Goal: Task Accomplishment & Management: Complete application form

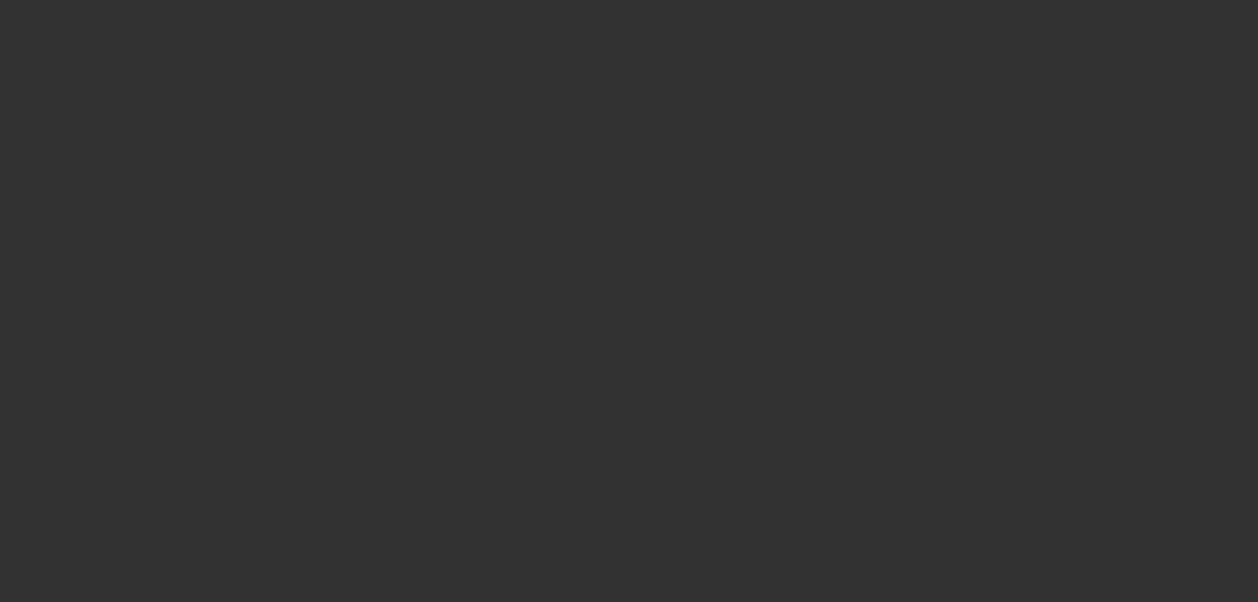
scroll to position [66, 0]
select select "3"
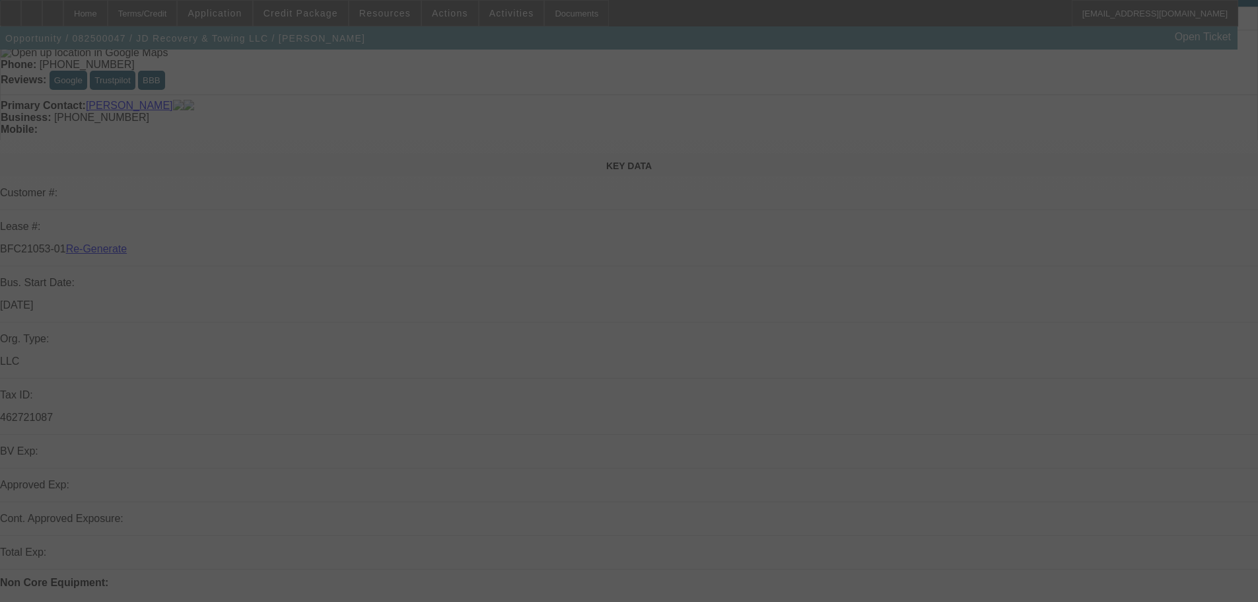
scroll to position [0, 0]
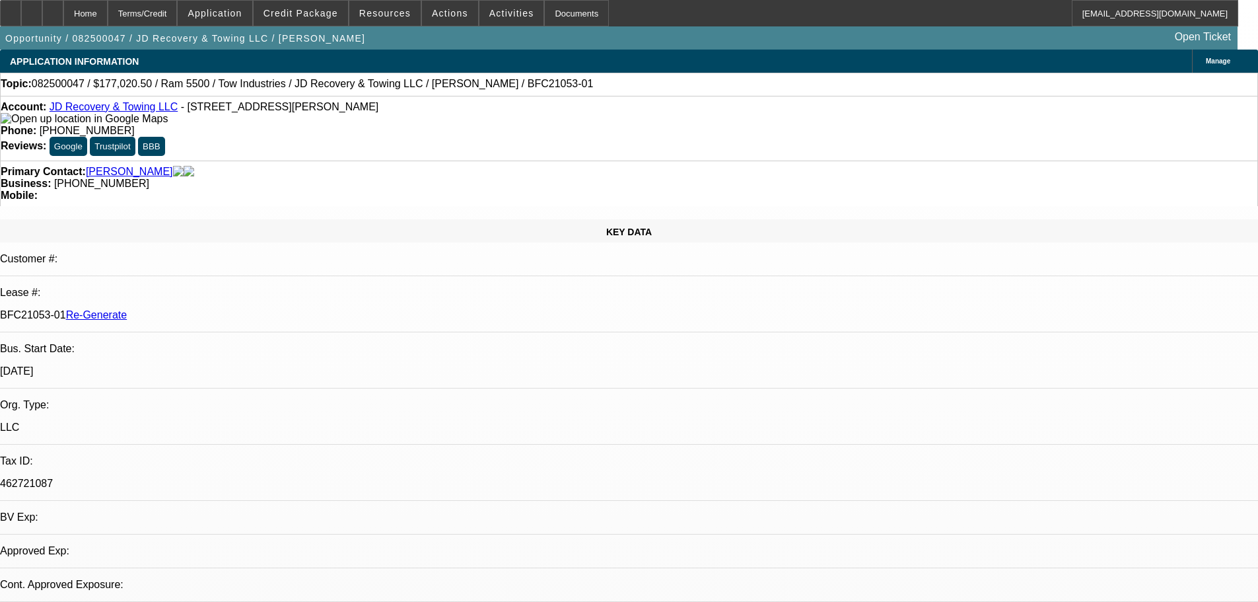
select select "0"
select select "0.1"
select select "5"
click at [561, 17] on div "Documents" at bounding box center [576, 13] width 65 height 26
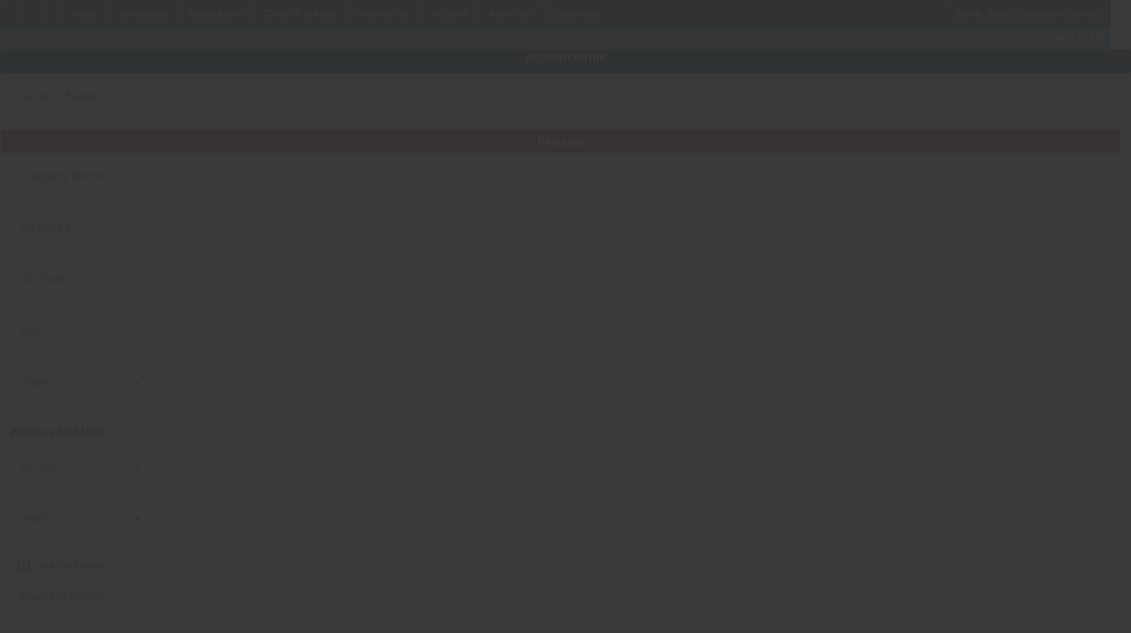
type input "JD Recovery & Towing LLC"
type input "17735 Sherman Way"
type input "91335"
type input "Reseda"
type input "[PHONE_NUMBER]"
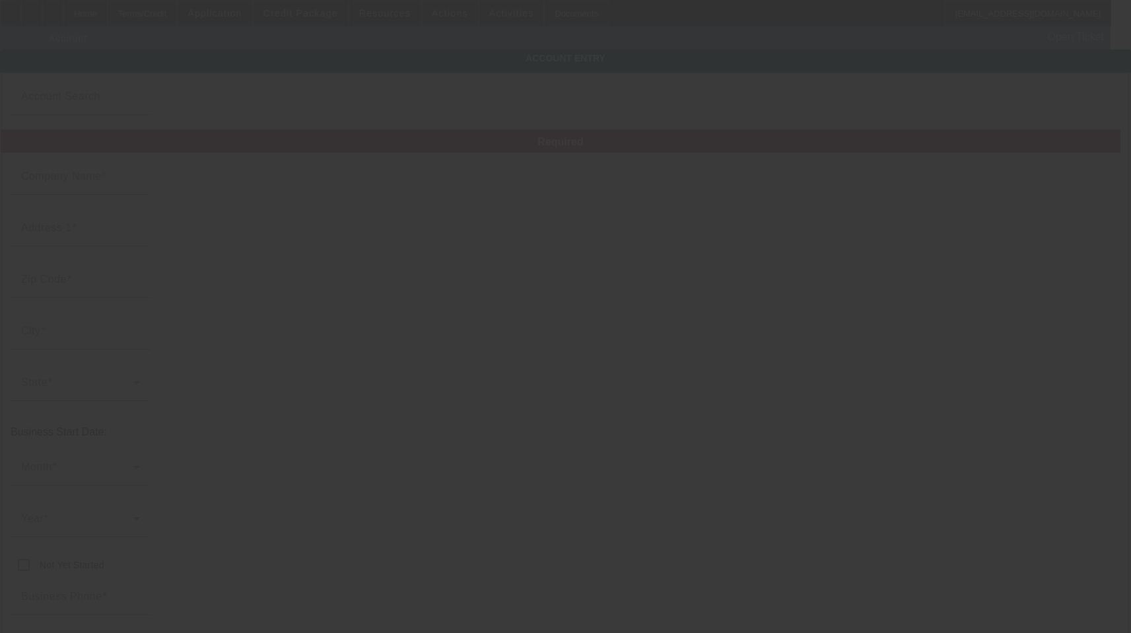
type input "[EMAIL_ADDRESS][DOMAIN_NAME]"
type input "462721087"
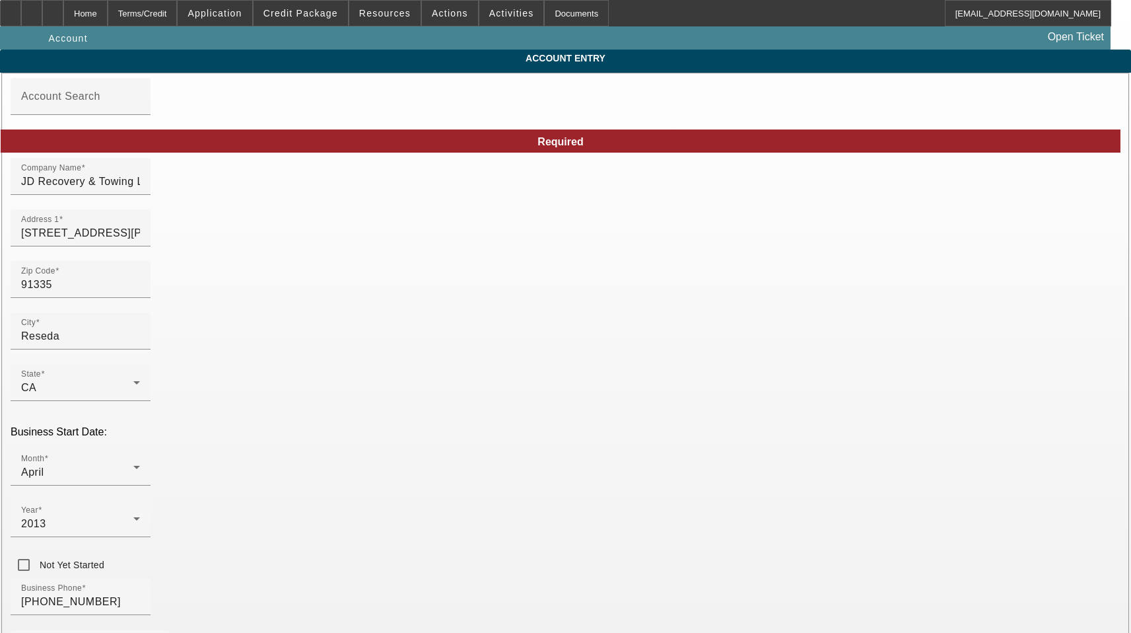
type input "[DATE]"
click at [140, 190] on input "JD Recovery & Towing LLC" at bounding box center [80, 182] width 119 height 16
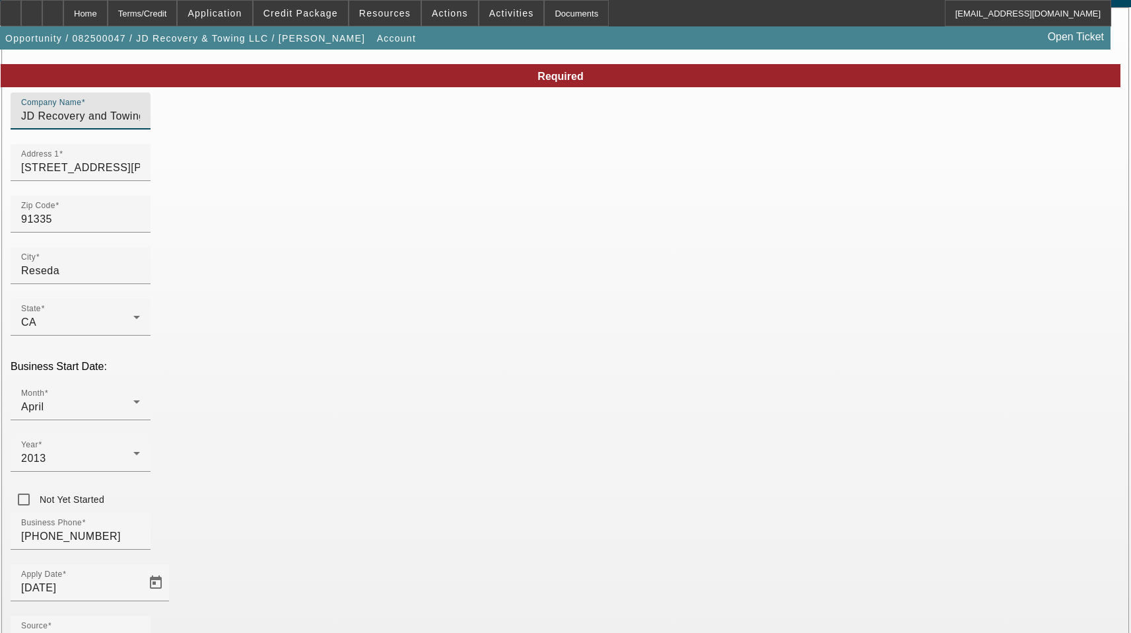
scroll to position [66, 0]
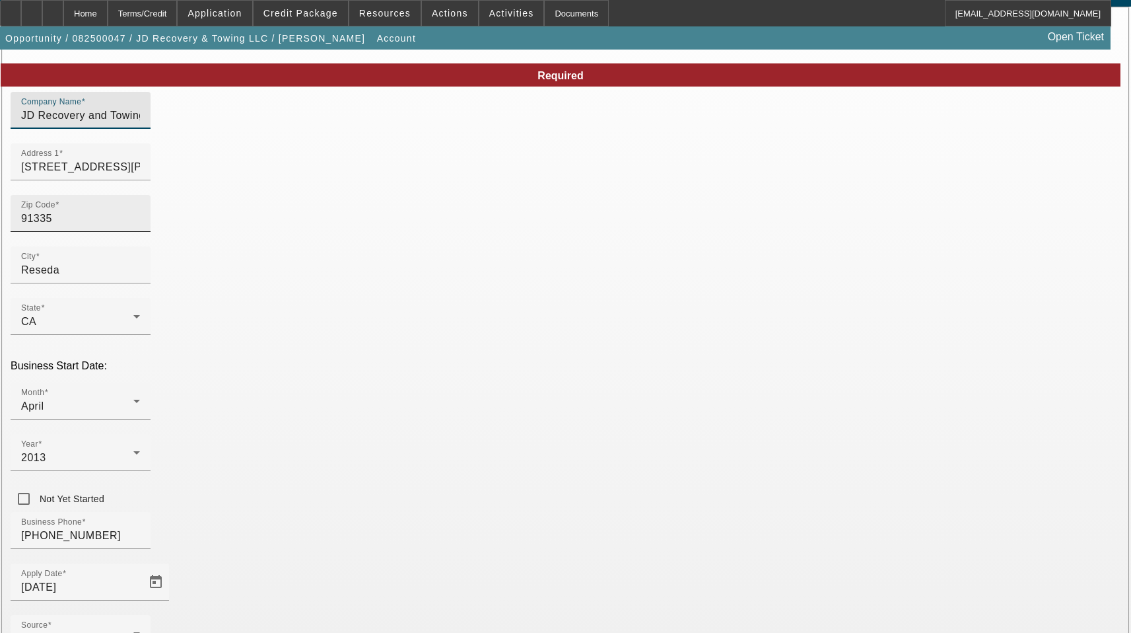
type input "JD Recovery and Towing LLC"
click at [140, 227] on input "91335" at bounding box center [80, 219] width 119 height 16
type input "91335"
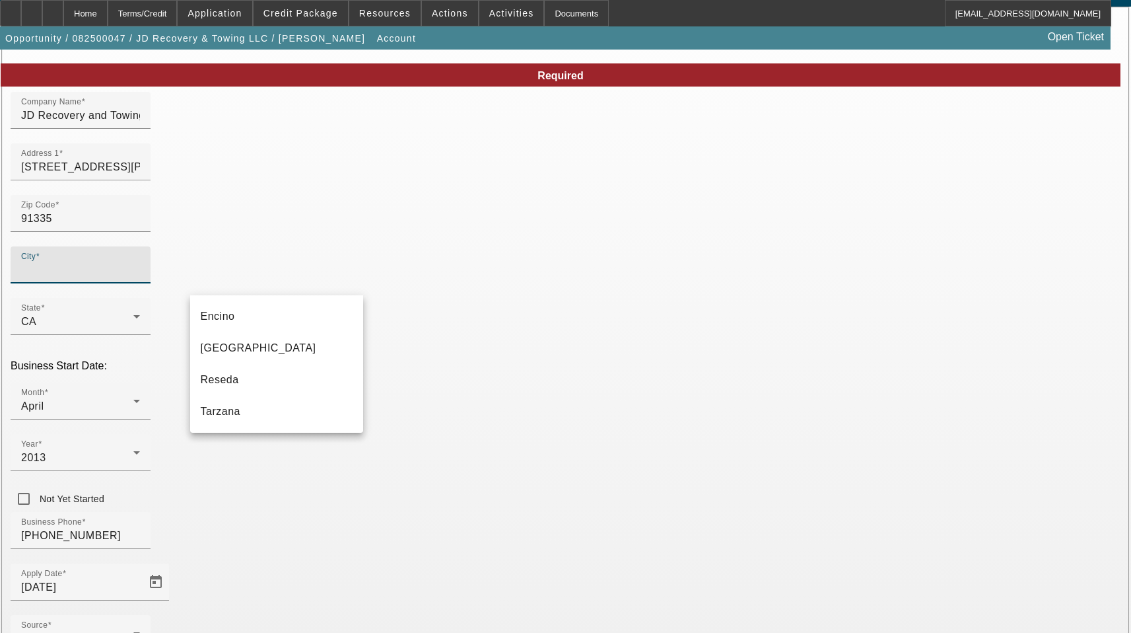
type input "Los Angeles"
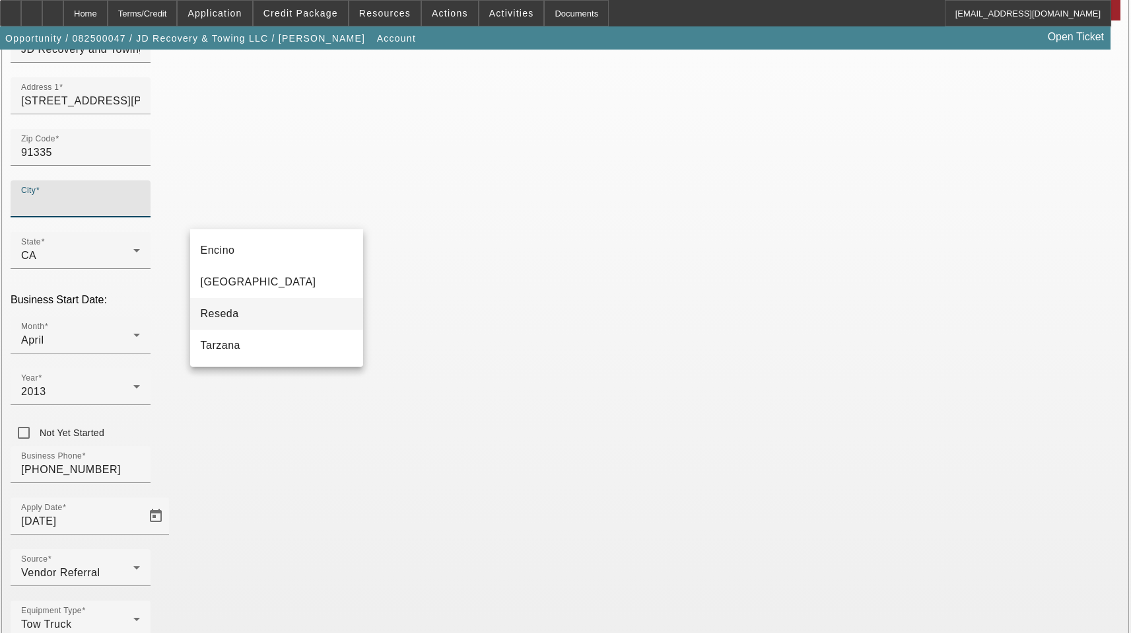
click at [270, 322] on mat-option "Reseda" at bounding box center [276, 314] width 173 height 32
type input "Reseda"
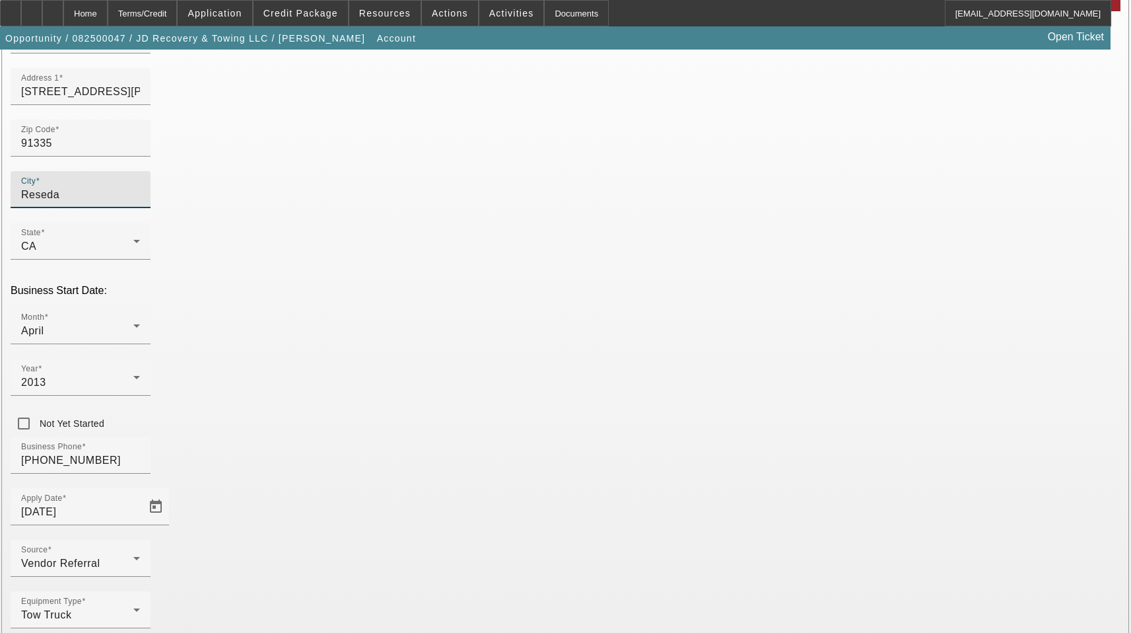
scroll to position [146, 0]
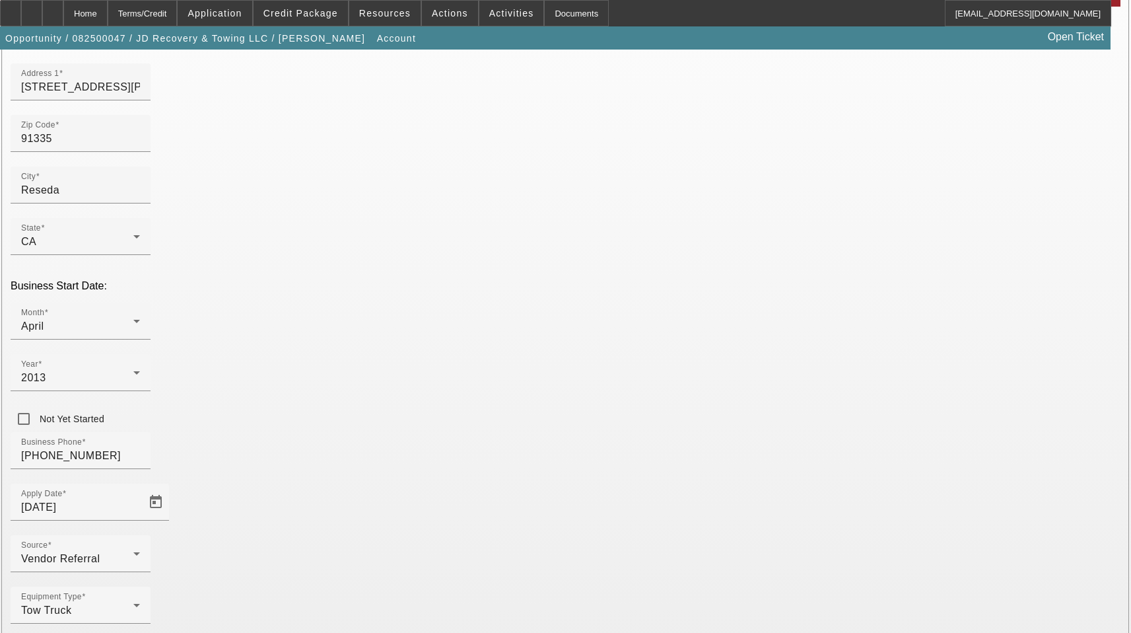
drag, startPoint x: 861, startPoint y: 597, endPoint x: 824, endPoint y: 572, distance: 44.2
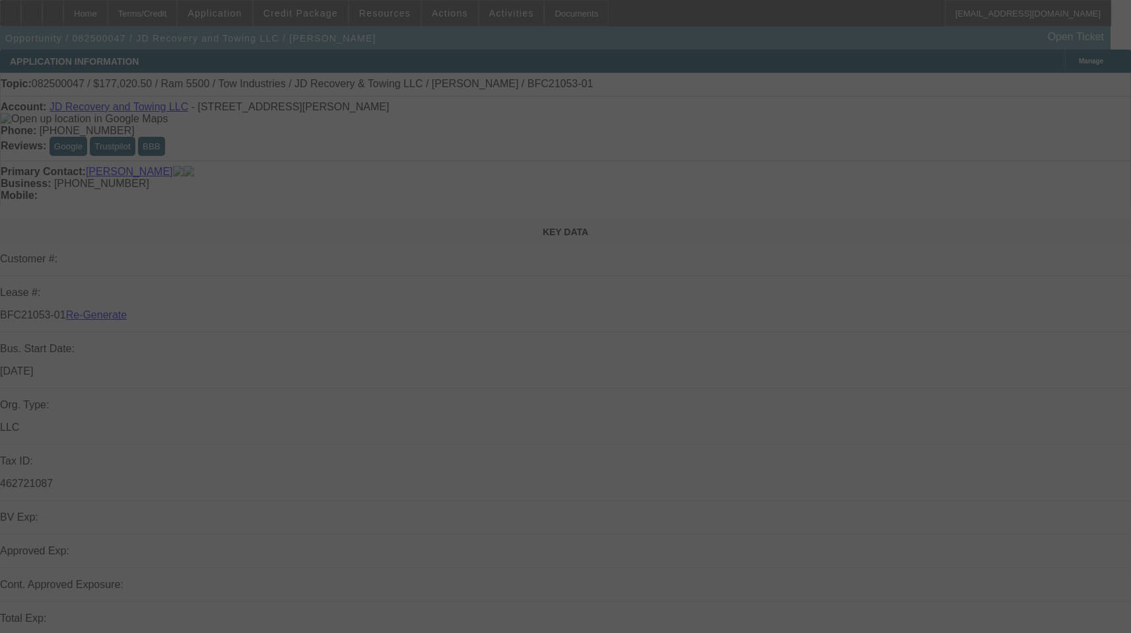
select select "3"
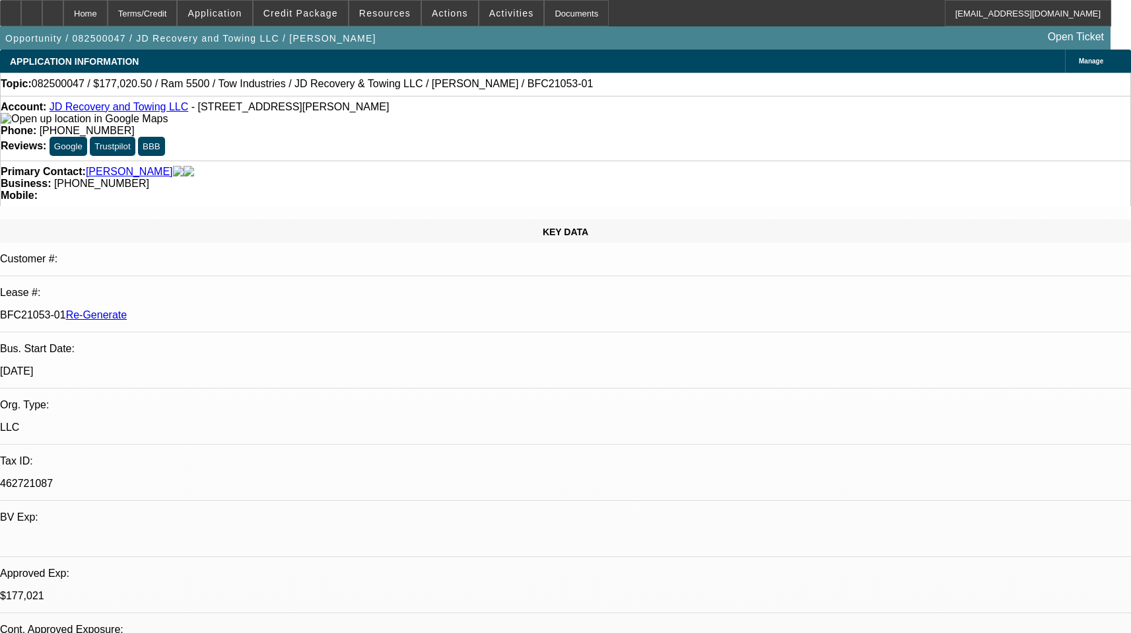
select select "0"
select select "0.1"
select select "1"
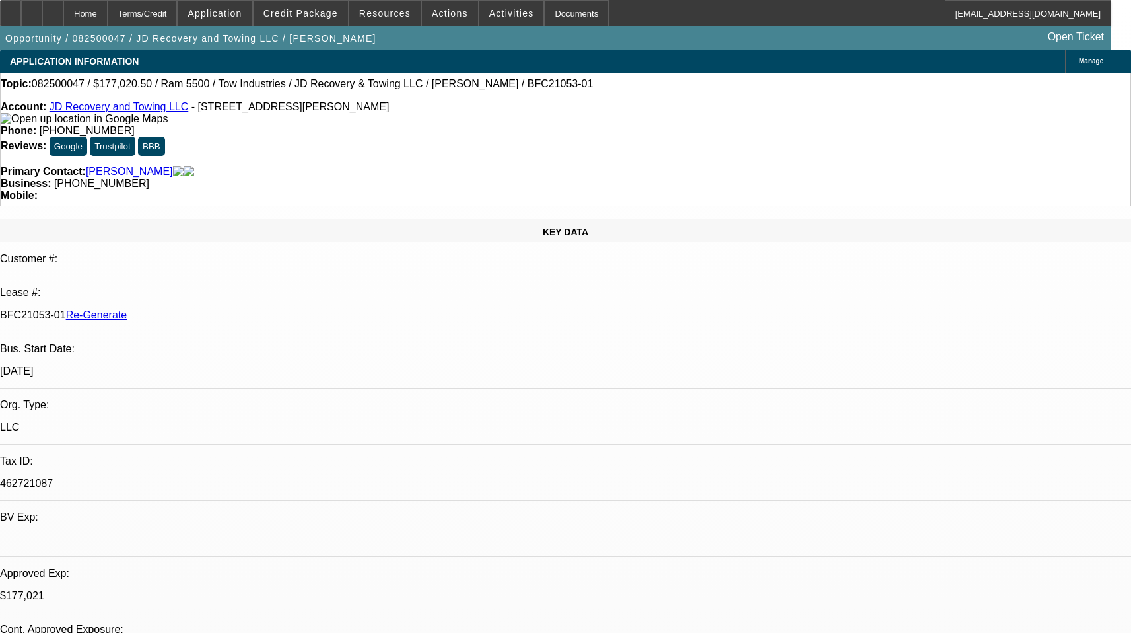
select select "5"
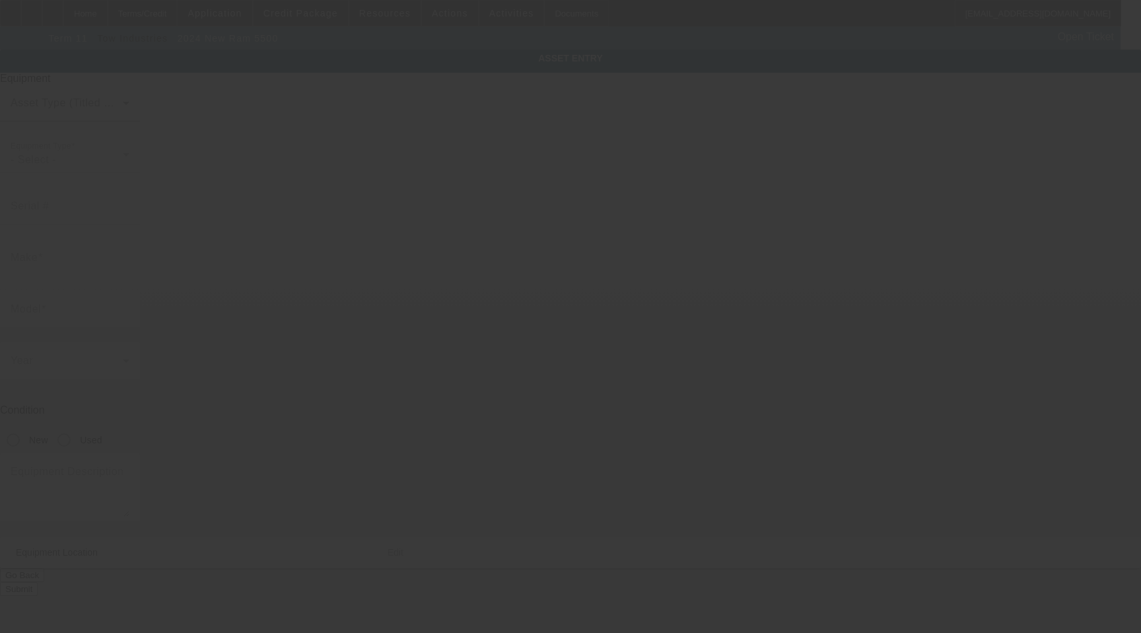
type input "[US_VEHICLE_IDENTIFICATION_NUMBER]"
type input "Ram"
type input "5500"
radio input "true"
type textarea "with"
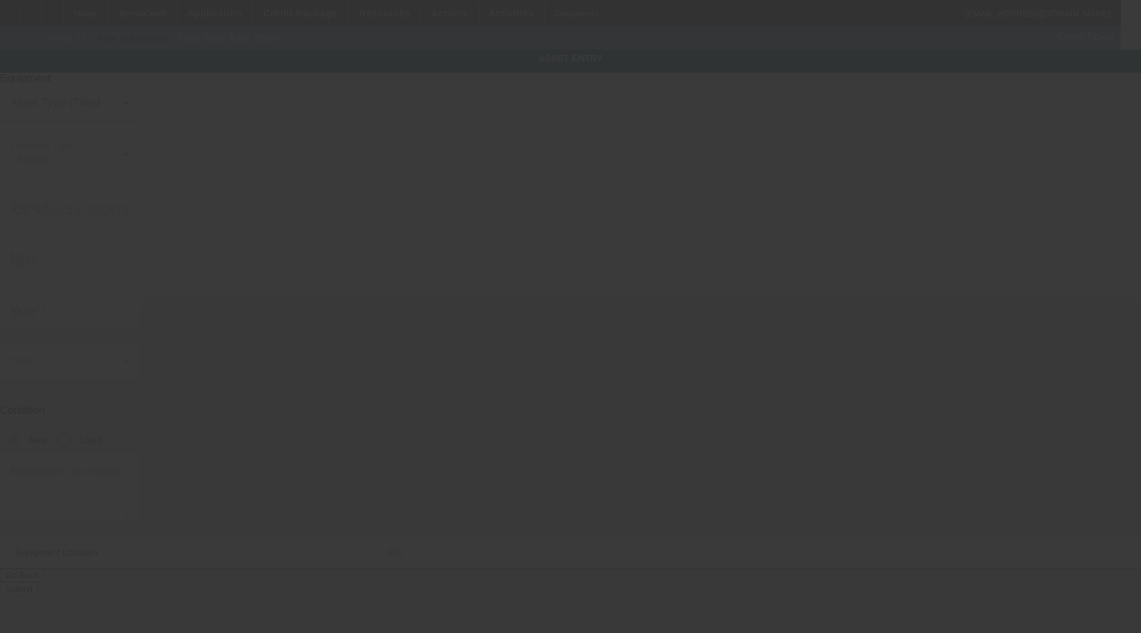
type input "42336 5th St E"
type input "Lancaster"
type input "93535"
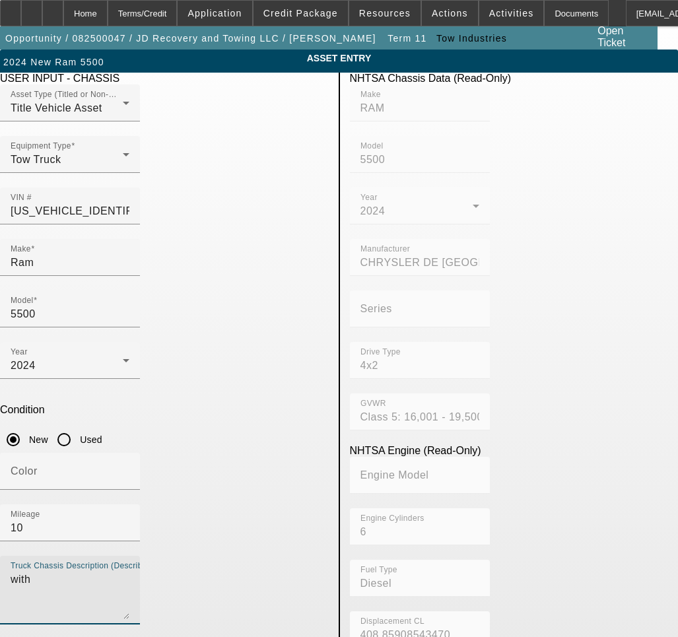
click at [119, 572] on textarea "with" at bounding box center [70, 596] width 119 height 48
drag, startPoint x: 119, startPoint y: 410, endPoint x: -157, endPoint y: 371, distance: 278.2
click at [0, 371] on html "Home Terms/Credit Application Credit Package Resources Actions Activities Docum…" at bounding box center [339, 318] width 678 height 637
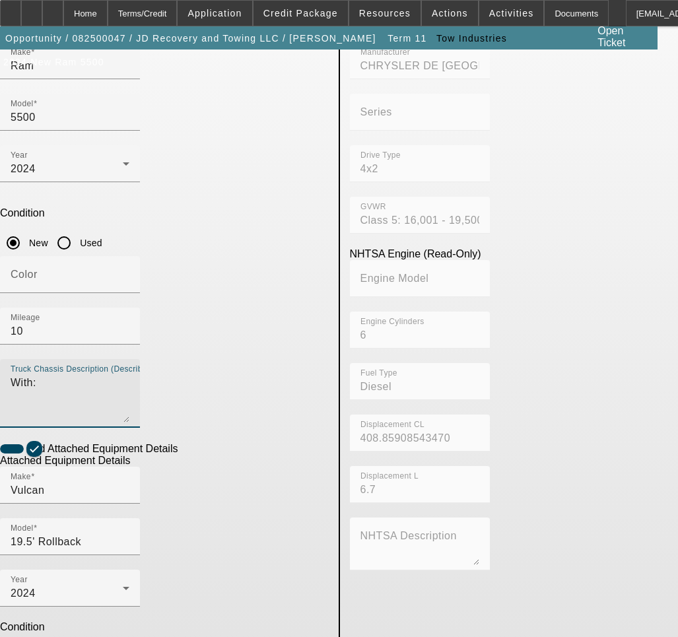
scroll to position [198, 0]
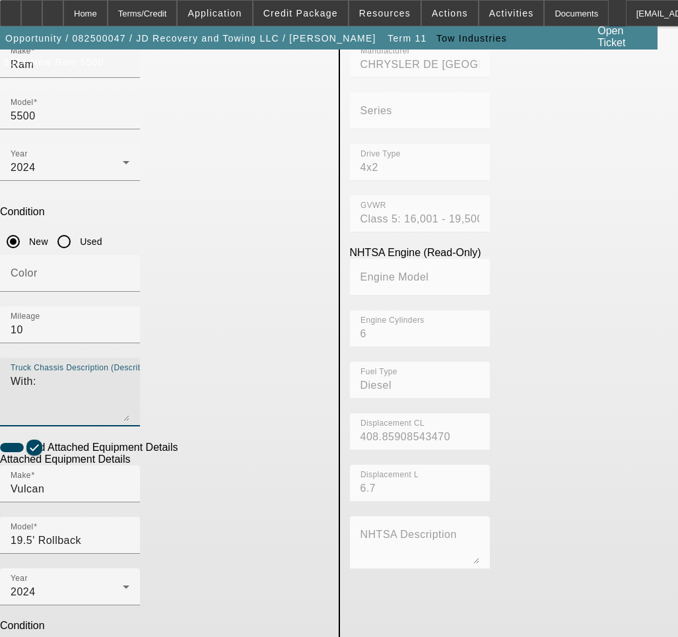
type textarea "With:"
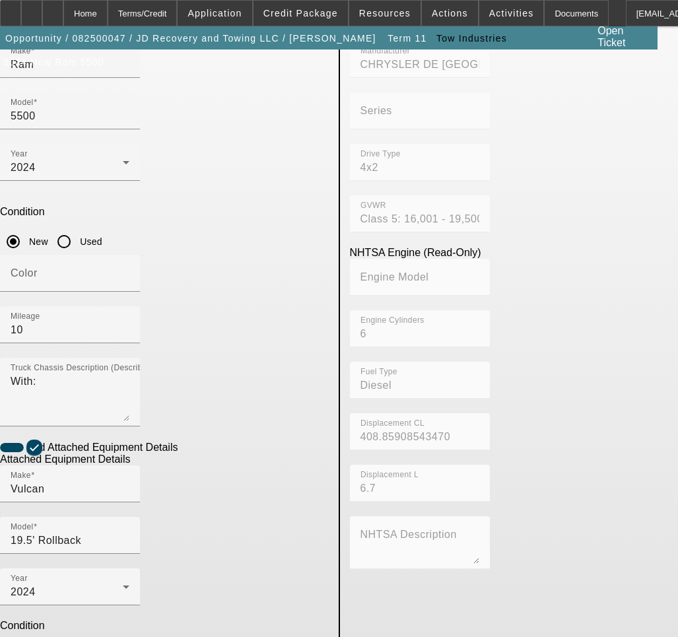
drag, startPoint x: 104, startPoint y: 503, endPoint x: -133, endPoint y: 507, distance: 237.2
click at [0, 439] on html "Home Terms/Credit Application Credit Package Resources Actions Activities Docum…" at bounding box center [339, 120] width 678 height 637
type textarea "Includes all options, attachments, and accessories"
click at [499, 529] on div "NHTSA Chassis Data (Read-Only) Make RAM Model 5500 Year 2024 Manufacturer CHRYS…" at bounding box center [514, 377] width 349 height 1005
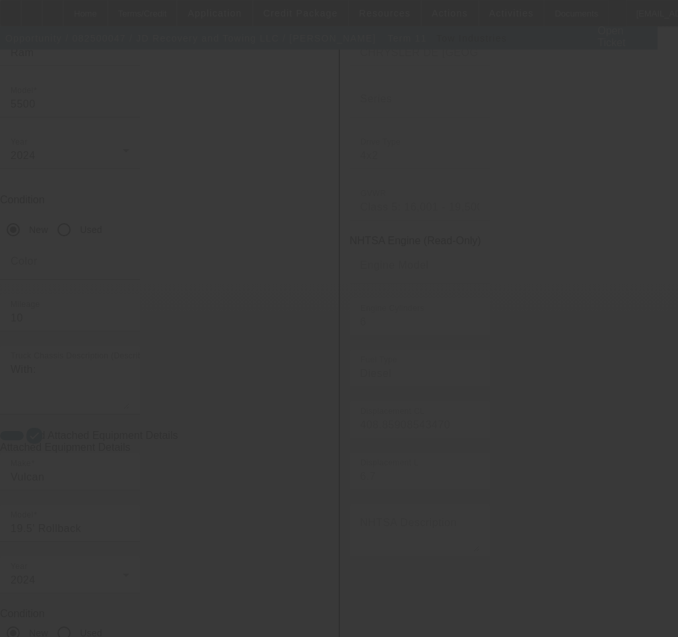
scroll to position [213, 0]
select select "3"
select select "0"
select select "0.1"
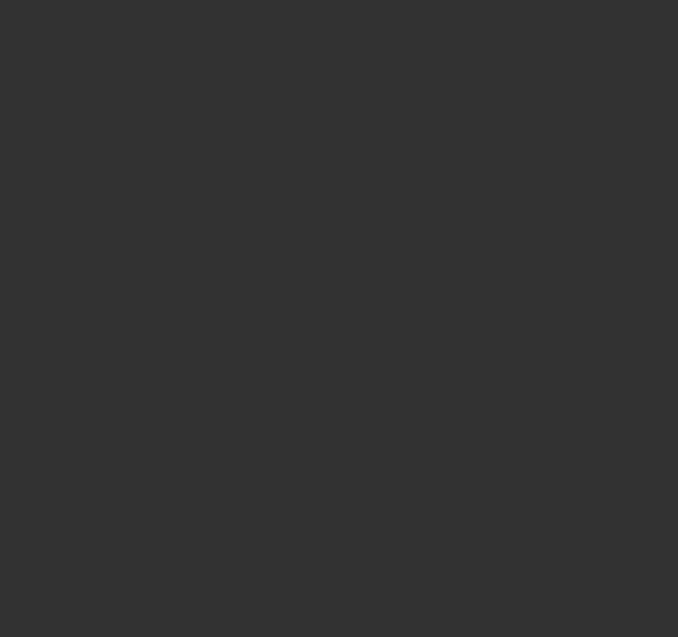
select select "5"
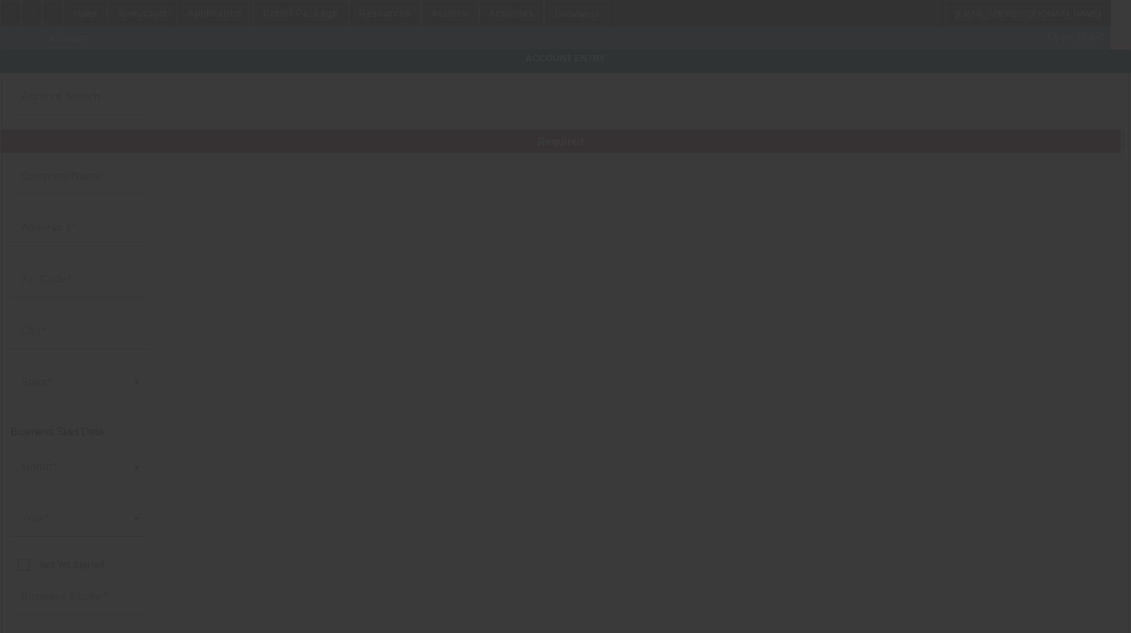
type input "JD Recovery and Towing LLC"
type input "17735 Sherman Way"
type input "91335"
type input "Reseda"
type input "[PHONE_NUMBER]"
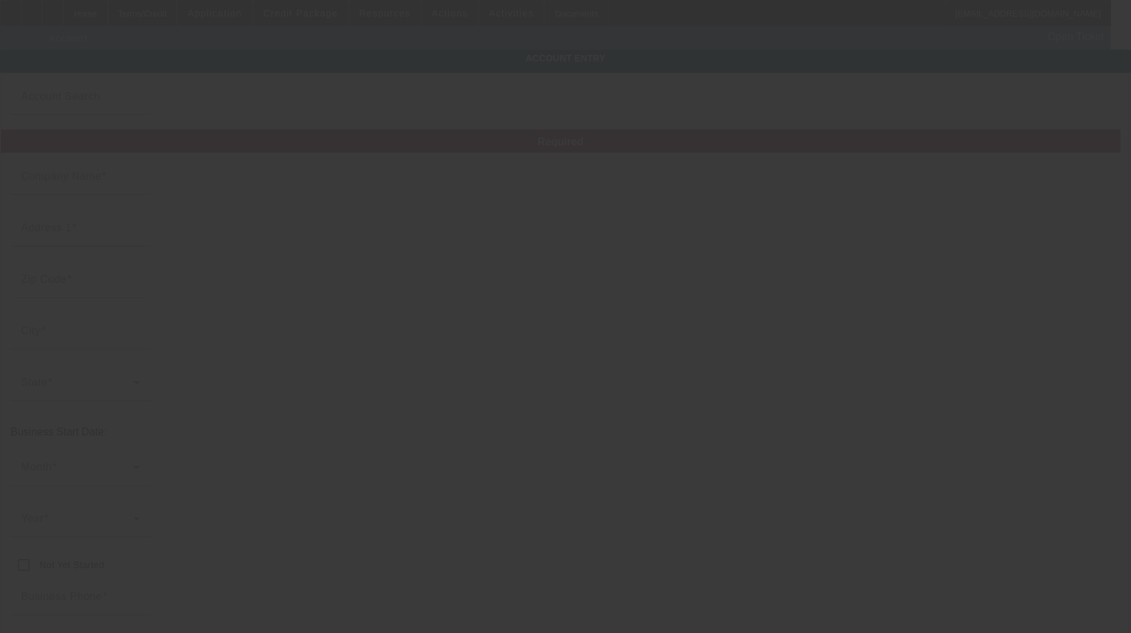
type input "jjrepoman@gmail.com"
type input "462721087"
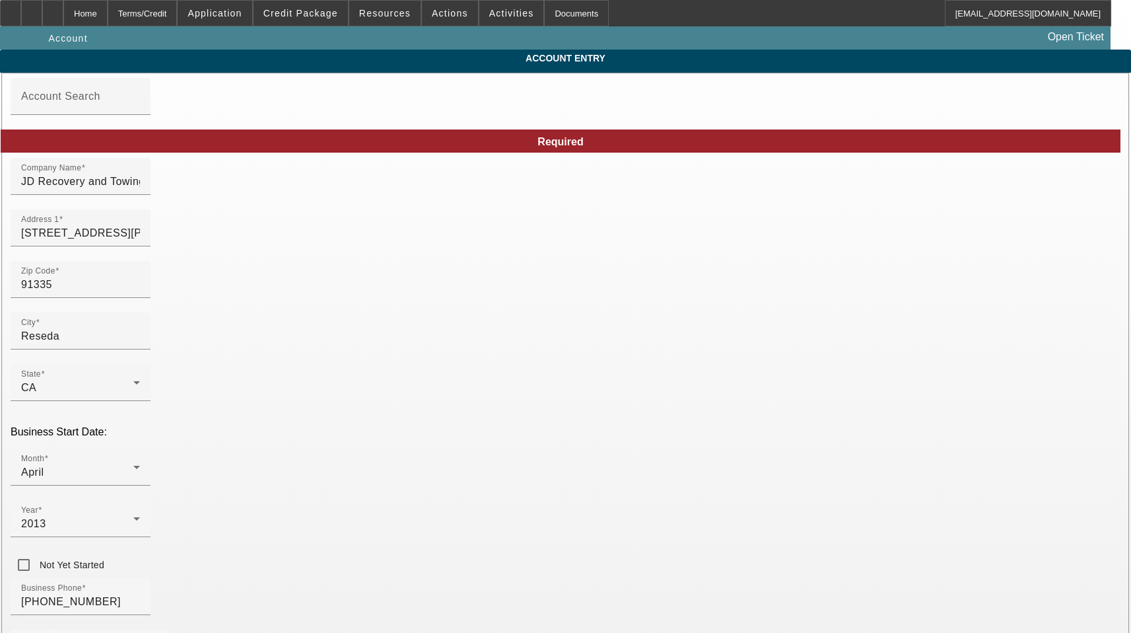
type input "8/4/2025"
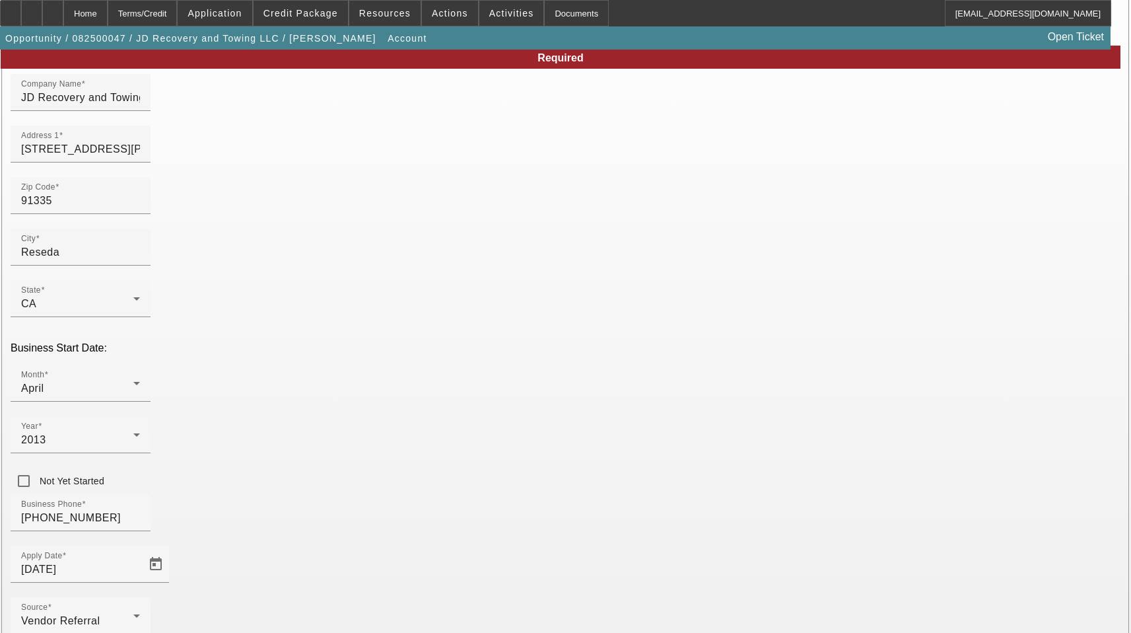
scroll to position [146, 0]
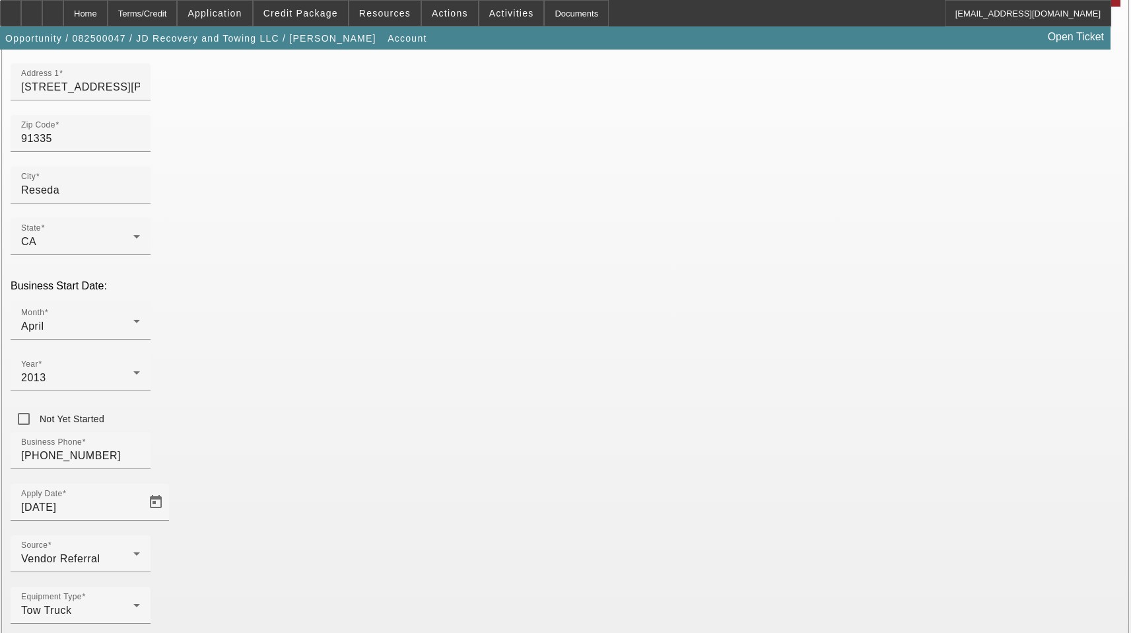
type input "#32"
click at [140, 147] on input "91335" at bounding box center [80, 139] width 119 height 16
type input "91335"
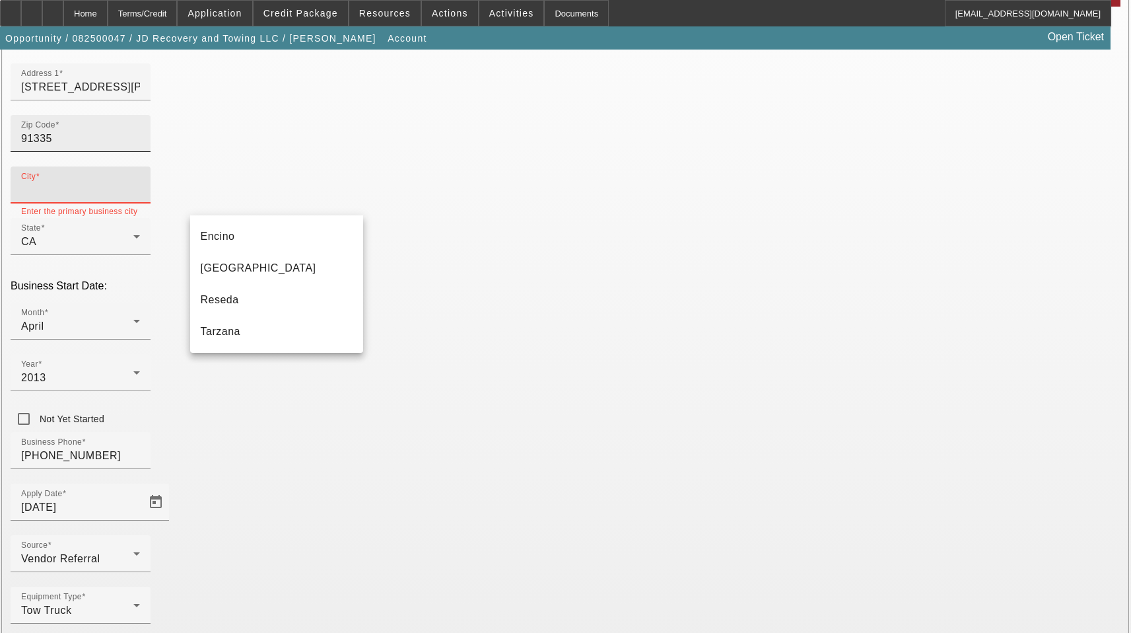
type input "[GEOGRAPHIC_DATA]"
click at [258, 305] on mat-option "Reseda" at bounding box center [276, 300] width 173 height 32
type input "Reseda"
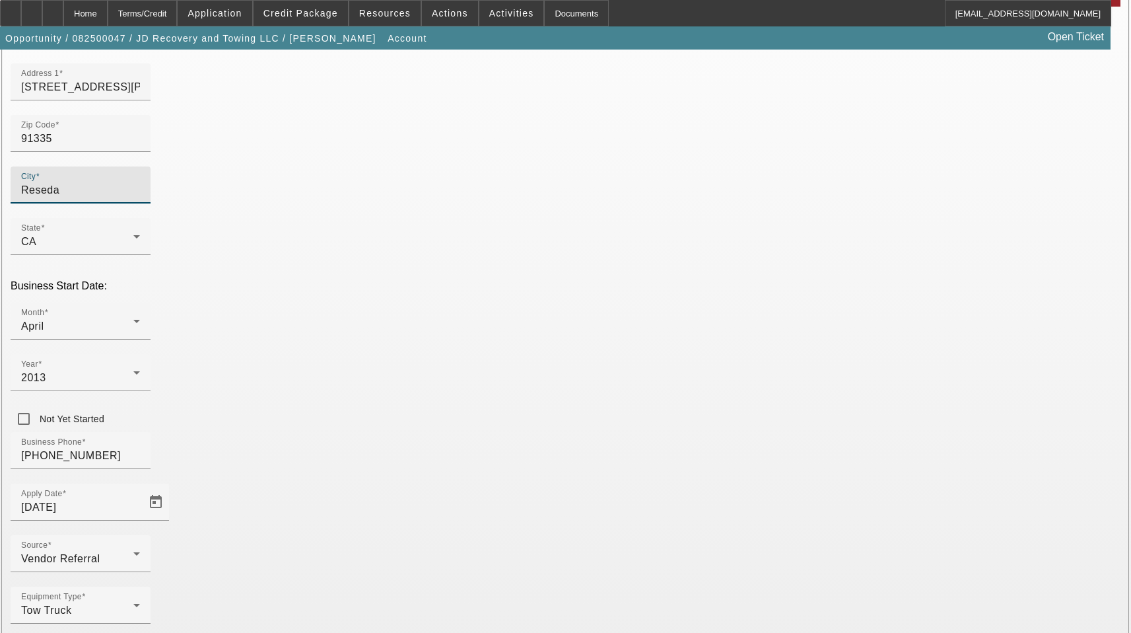
type input "[GEOGRAPHIC_DATA]"
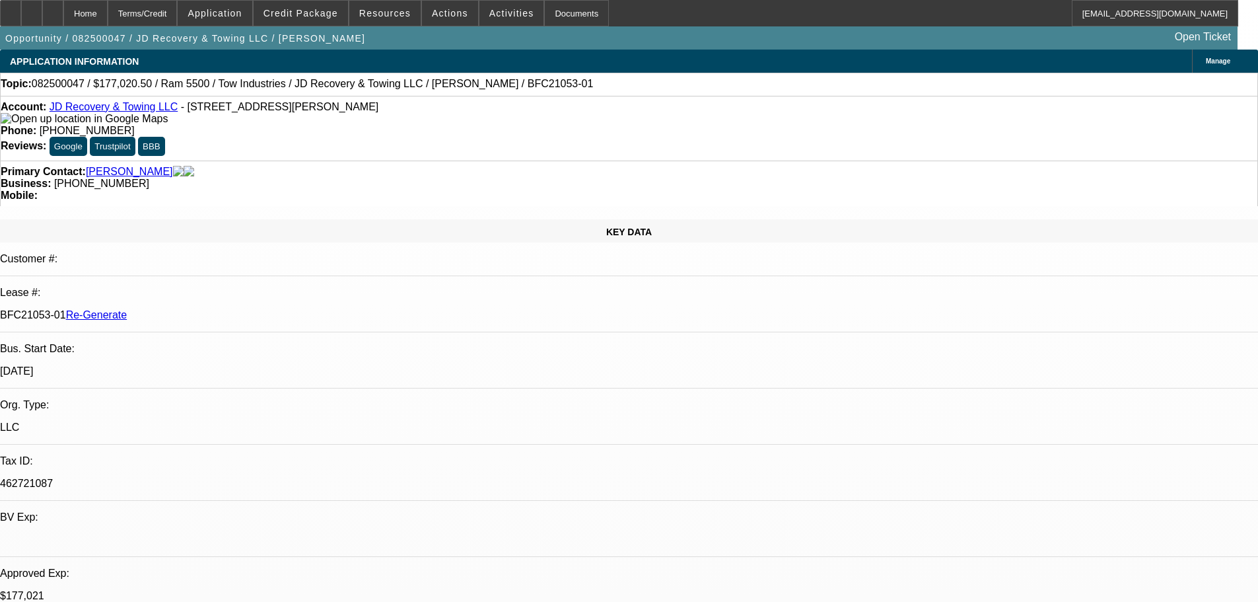
select select "3"
select select "0"
select select "0.1"
select select "5"
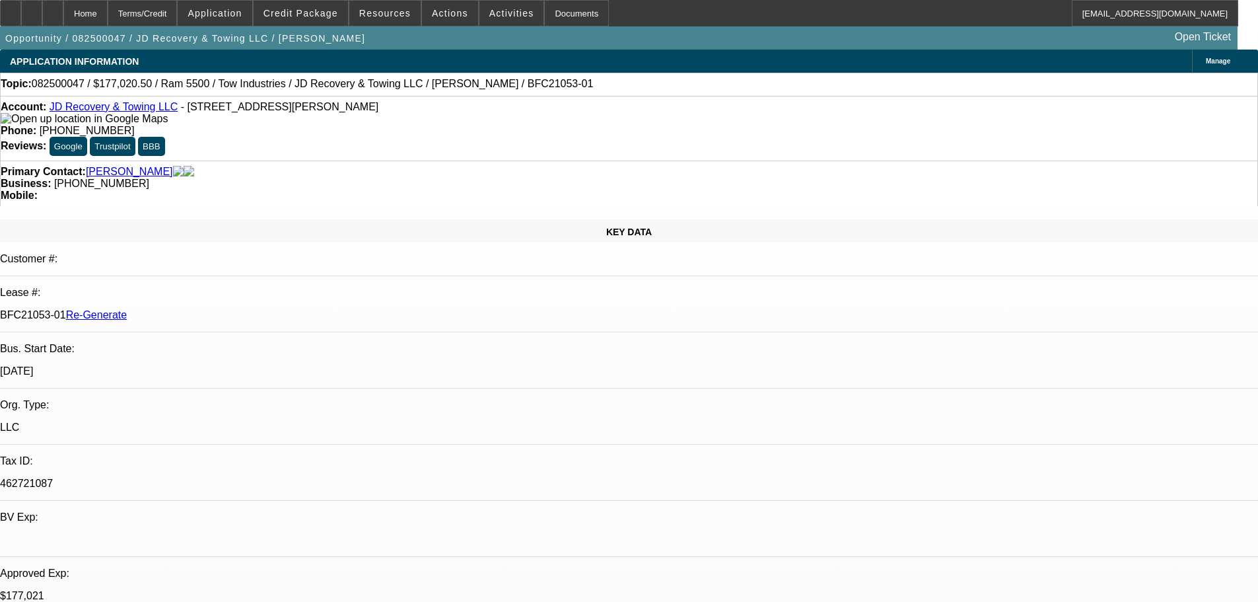
scroll to position [264, 0]
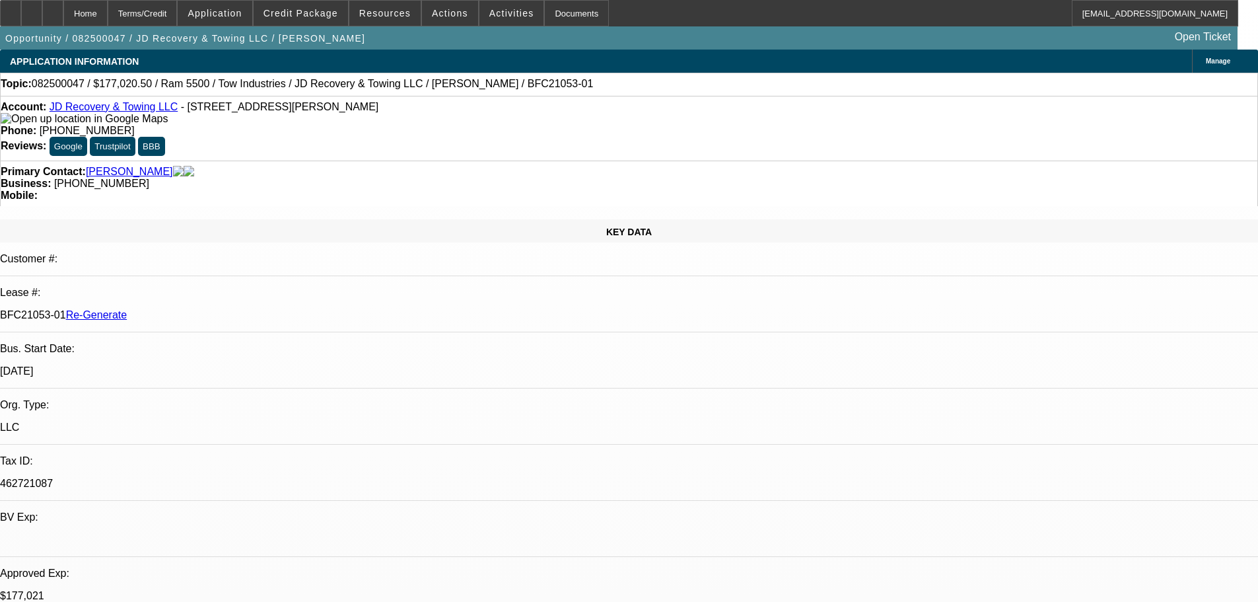
scroll to position [0, 0]
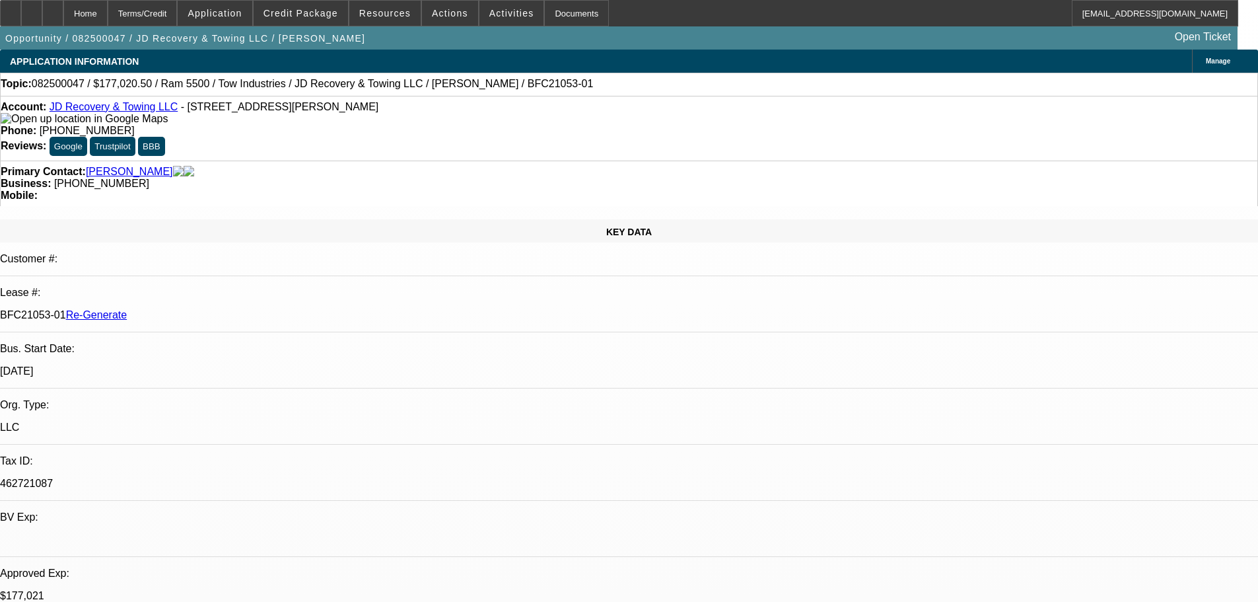
scroll to position [594, 0]
drag, startPoint x: 936, startPoint y: 453, endPoint x: 903, endPoint y: 447, distance: 33.7
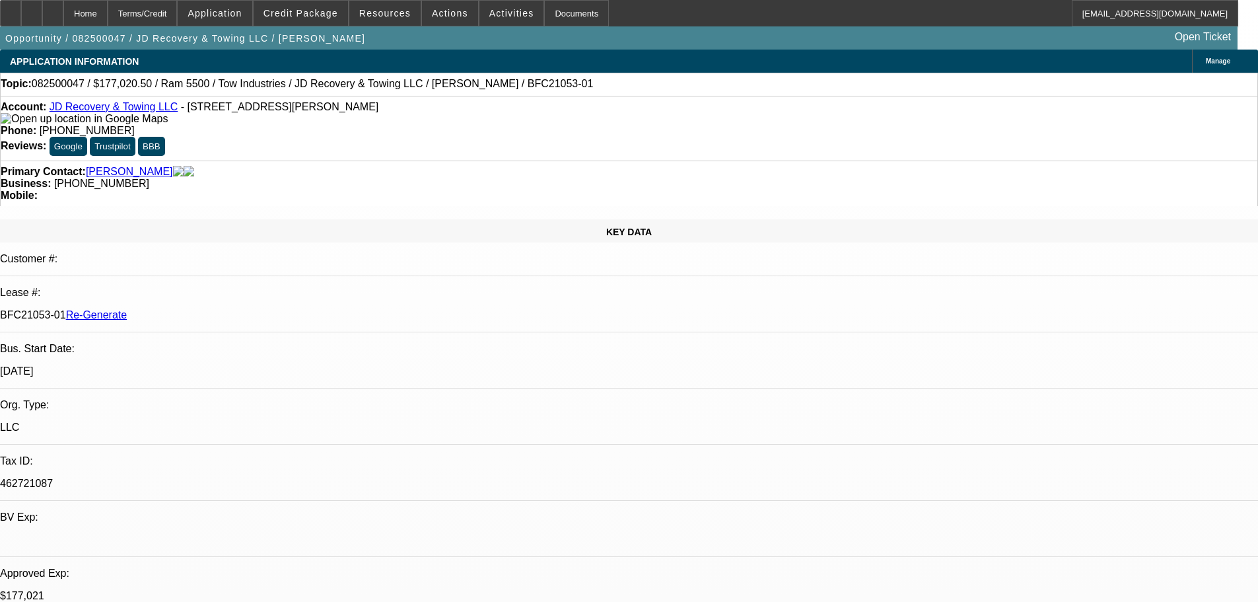
drag, startPoint x: 1164, startPoint y: 439, endPoint x: 978, endPoint y: 442, distance: 186.3
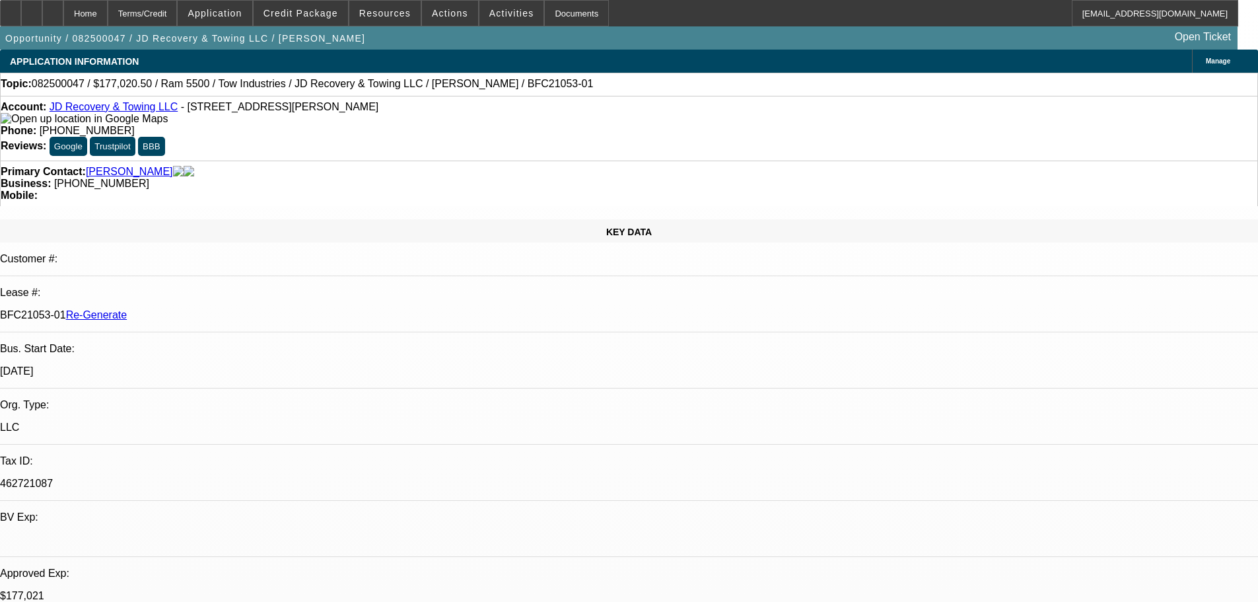
copy div "[STREET_ADDRESS]"
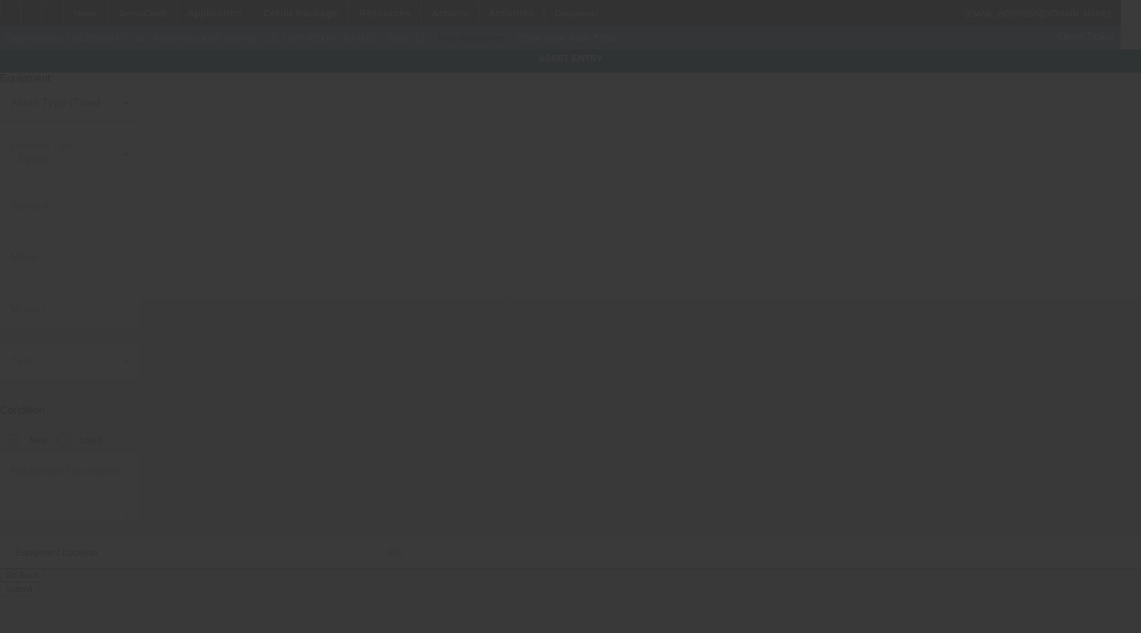
type input "[US_VEHICLE_IDENTIFICATION_NUMBER]"
type input "Ram"
type input "5500"
radio input "true"
type textarea "With:"
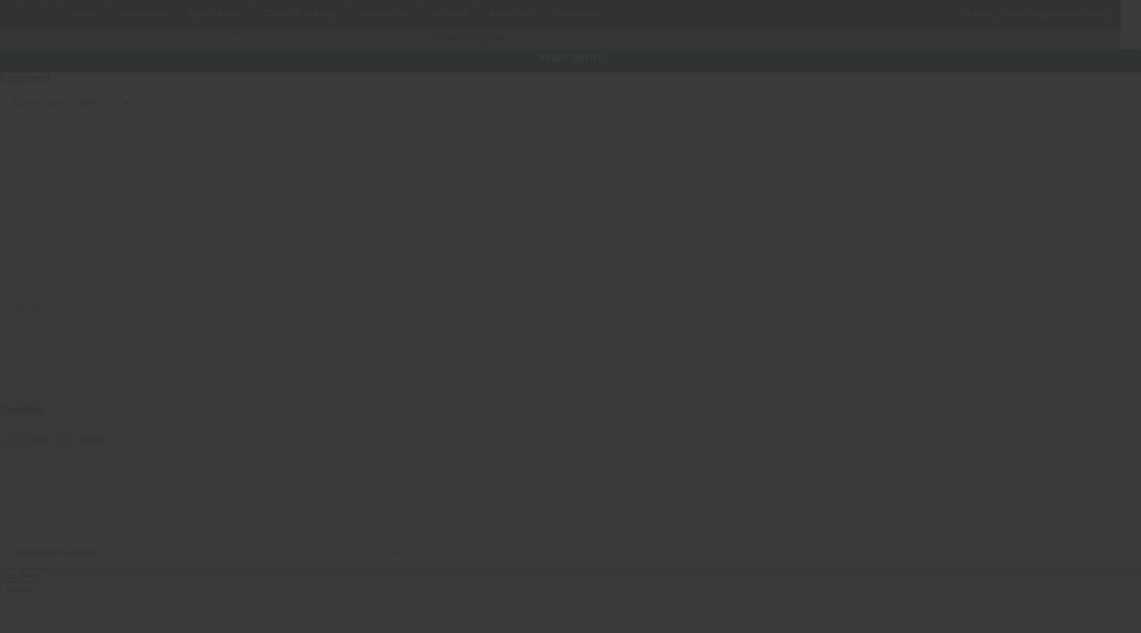
type input "[STREET_ADDRESS]"
type input "[GEOGRAPHIC_DATA]"
type input "93535"
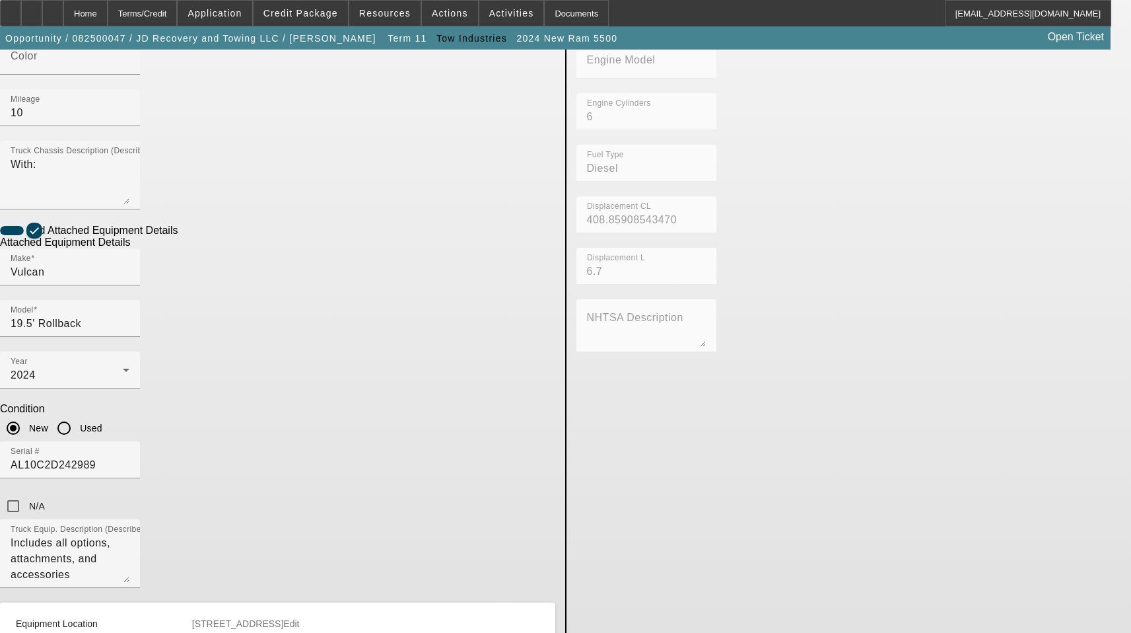
scroll to position [416, 0]
drag, startPoint x: 295, startPoint y: 424, endPoint x: 159, endPoint y: 418, distance: 136.9
click at [159, 418] on app-asset-collateral-manage "ASSET ENTRY Delete asset USER INPUT - CHASSIS Asset Type (Titled or Non-Titled)…" at bounding box center [565, 234] width 1131 height 1203
drag, startPoint x: 291, startPoint y: 417, endPoint x: 137, endPoint y: 415, distance: 153.9
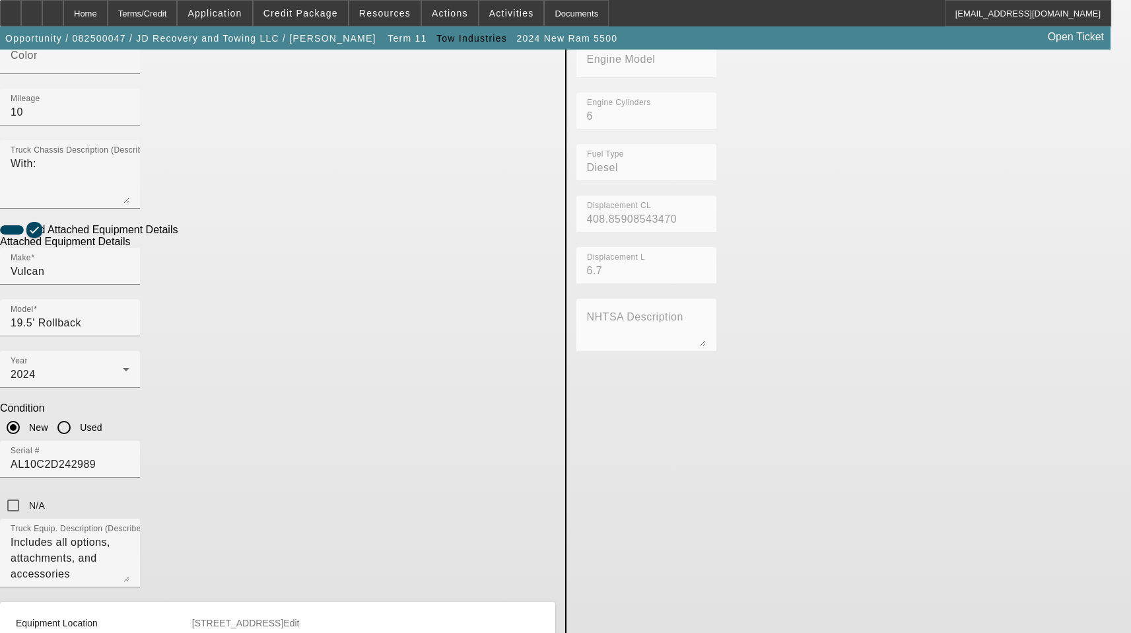
click at [139, 415] on app-asset-collateral-manage "ASSET ENTRY Delete asset USER INPUT - CHASSIS Asset Type (Titled or Non-Titled)…" at bounding box center [565, 234] width 1131 height 1203
paste input "19420 Wyandotte reseda Ca 91335"
drag, startPoint x: 364, startPoint y: 410, endPoint x: 330, endPoint y: 415, distance: 34.8
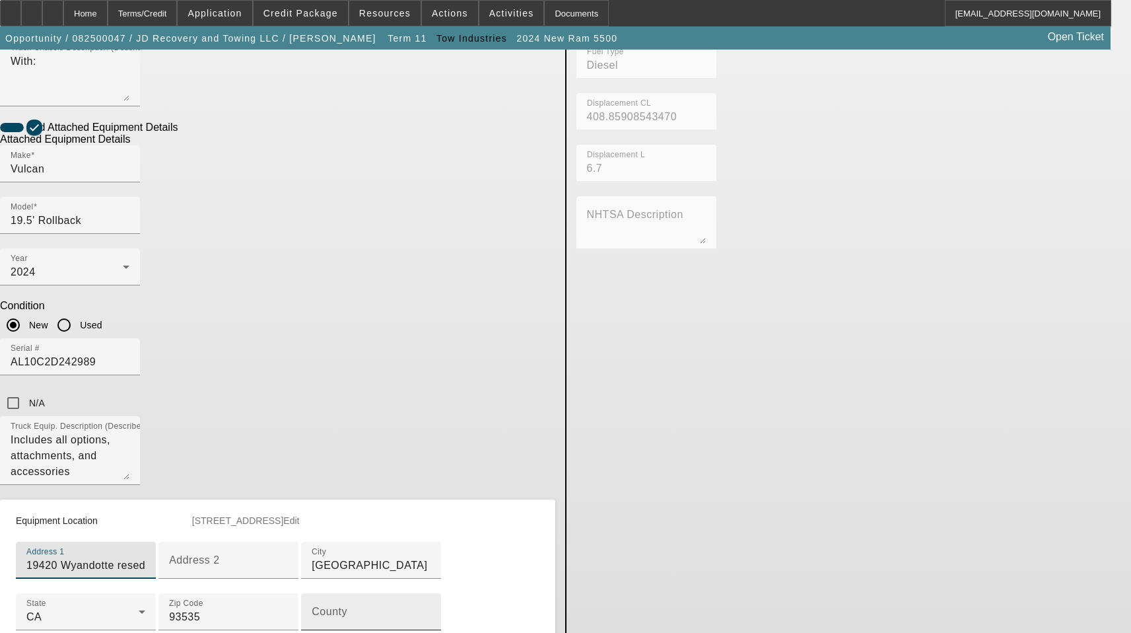
scroll to position [614, 0]
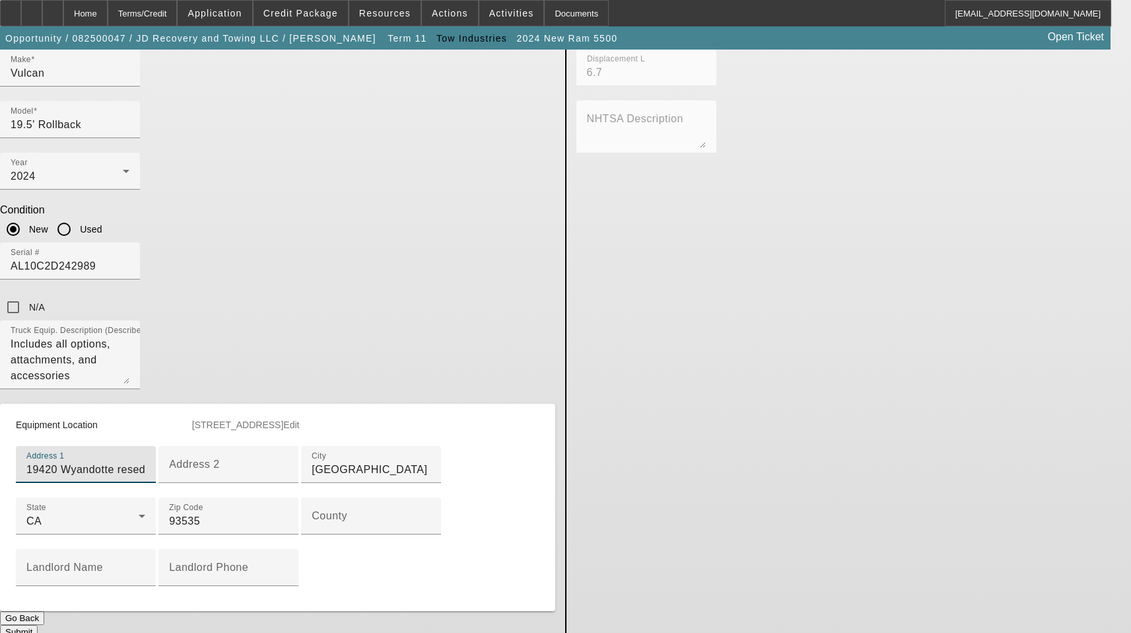
type input "19420 Wyandotte reseda Ca 91335"
click at [271, 534] on div at bounding box center [229, 541] width 140 height 15
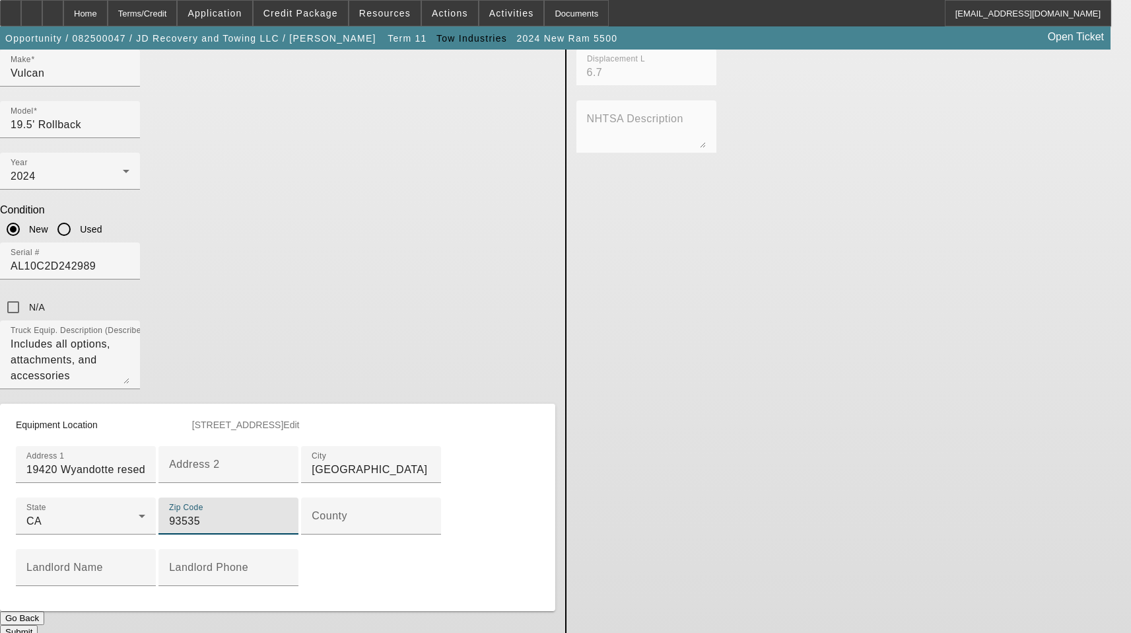
drag, startPoint x: 273, startPoint y: 433, endPoint x: 155, endPoint y: 417, distance: 119.2
click at [155, 417] on app-asset-collateral-manage "ASSET ENTRY Delete asset USER INPUT - CHASSIS Asset Type (Titled or Non-Titled)…" at bounding box center [565, 36] width 1131 height 1203
paste input "13"
type input "91335"
click at [145, 462] on input "19420 Wyandotte reseda Ca 91335" at bounding box center [85, 470] width 119 height 16
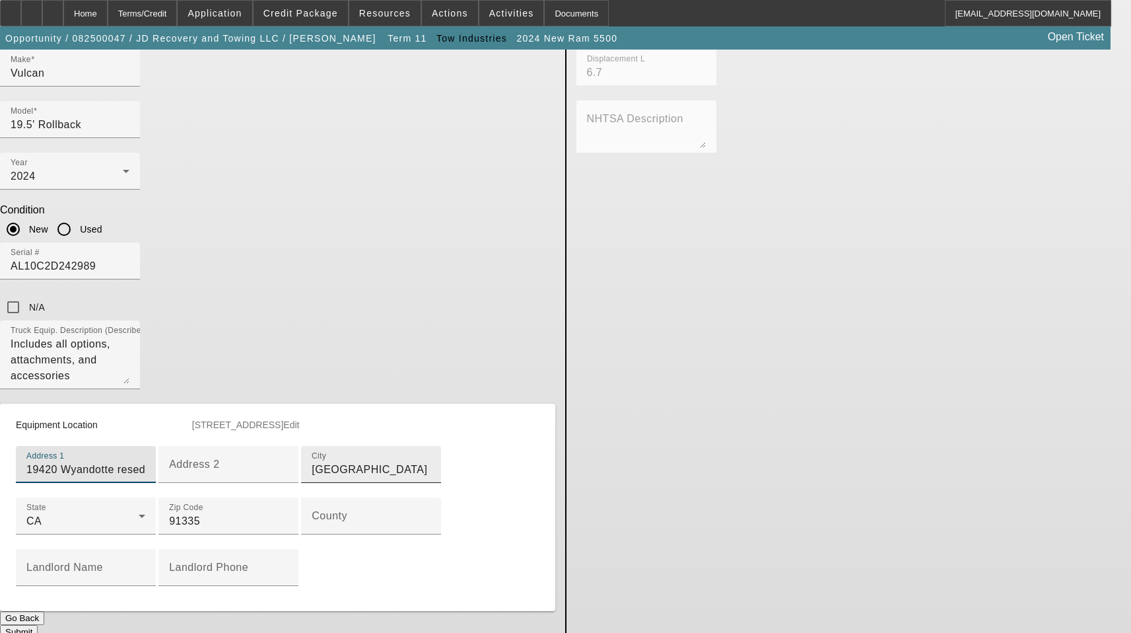
type input "19420 Wyandotte reseda"
drag, startPoint x: 279, startPoint y: 324, endPoint x: 120, endPoint y: 321, distance: 159.2
click at [120, 321] on app-asset-collateral-manage "ASSET ENTRY Delete asset USER INPUT - CHASSIS Asset Type (Titled or Non-Titled)…" at bounding box center [565, 36] width 1131 height 1203
type input "Reseda"
click at [145, 462] on input "19420 Wyandotte reseda" at bounding box center [85, 470] width 119 height 16
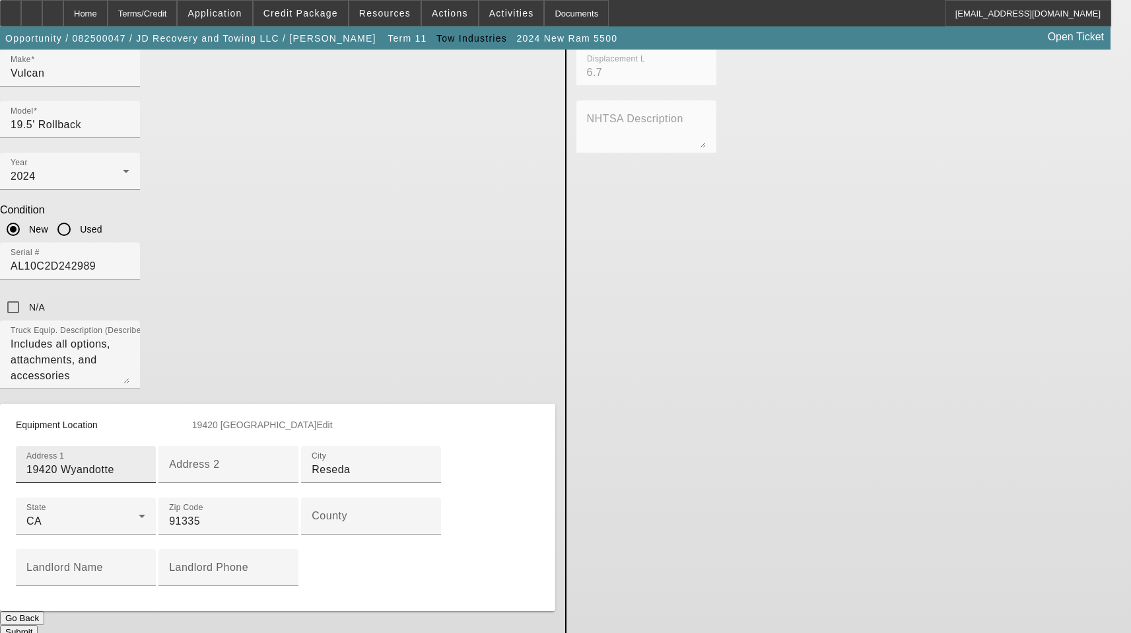
click at [145, 462] on input "19420 Wyandotte" at bounding box center [85, 470] width 119 height 16
type input "[STREET_ADDRESS]"
click at [312, 497] on div "County" at bounding box center [371, 515] width 119 height 37
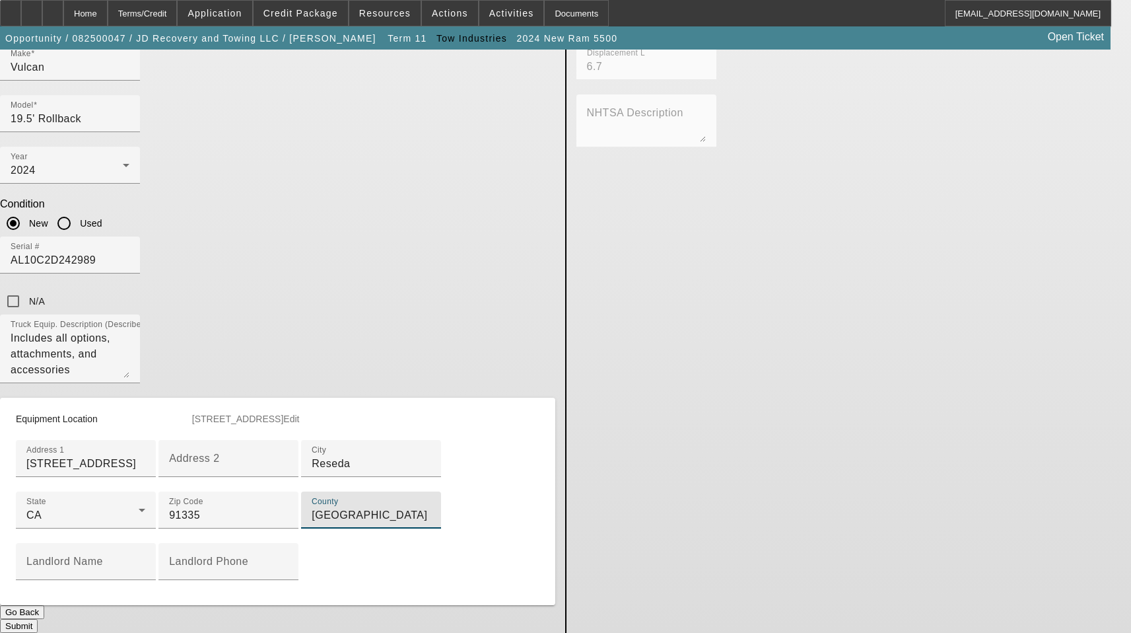
scroll to position [670, 0]
type input "[GEOGRAPHIC_DATA]"
click at [38, 619] on button "Submit" at bounding box center [19, 626] width 38 height 14
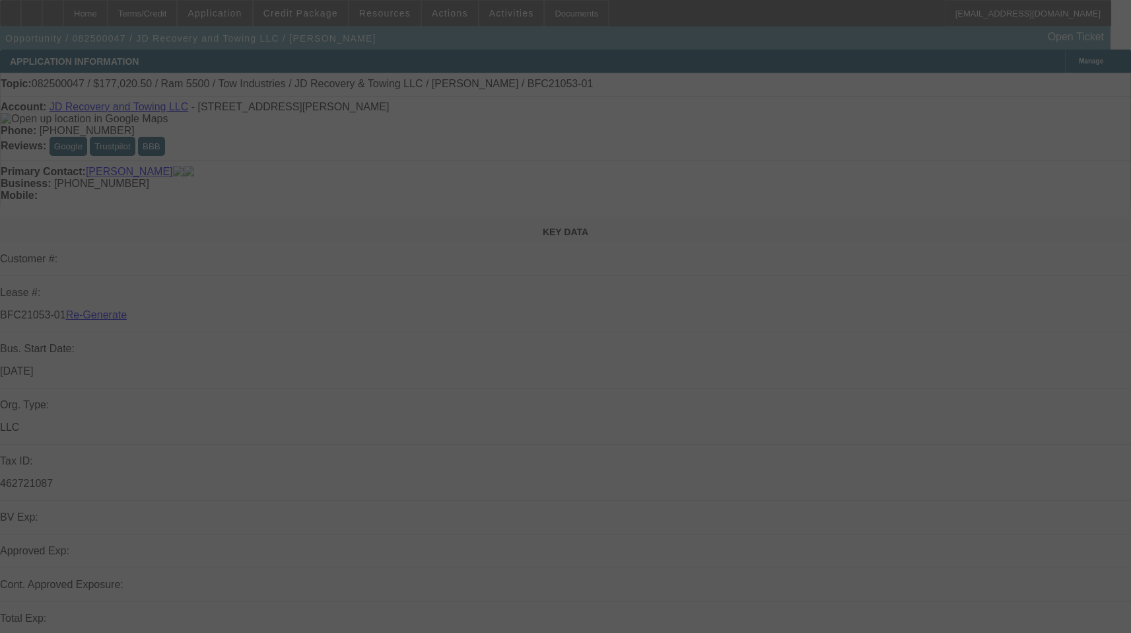
select select "3"
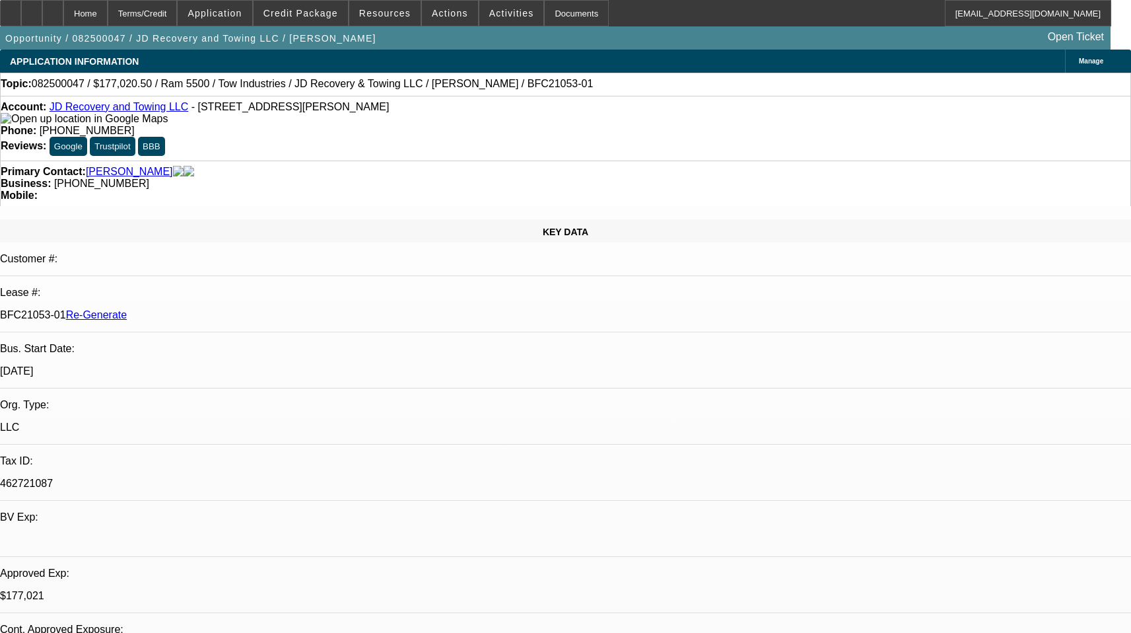
select select "0"
select select "0.1"
select select "5"
